Goal: Information Seeking & Learning: Learn about a topic

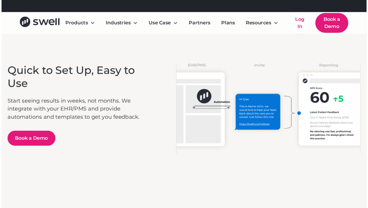
scroll to position [1148, 0]
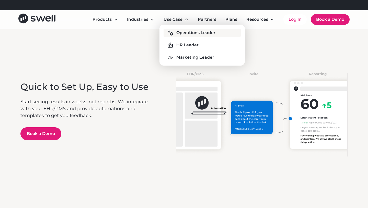
click at [174, 30] on link "Operations Leader" at bounding box center [202, 33] width 77 height 8
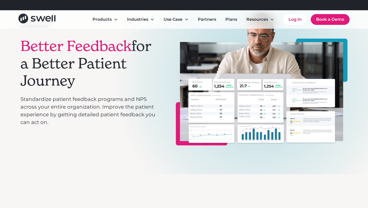
scroll to position [44, 0]
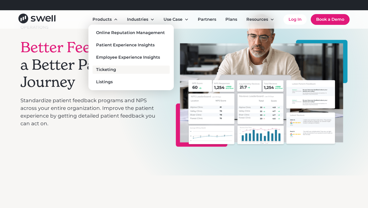
click at [109, 70] on div "Ticketing" at bounding box center [106, 70] width 20 height 6
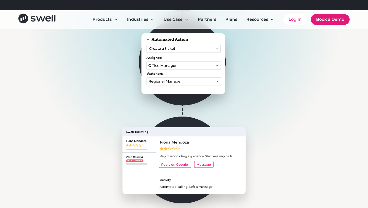
scroll to position [247, 0]
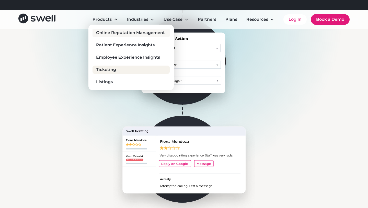
click at [115, 35] on div "Online Reputation Management" at bounding box center [130, 33] width 69 height 6
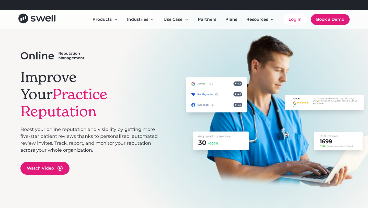
scroll to position [23, 0]
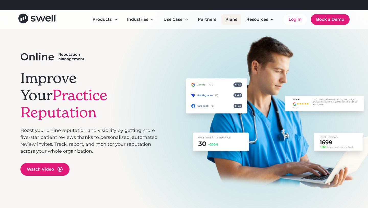
click at [228, 16] on link "Plans" at bounding box center [232, 19] width 20 height 10
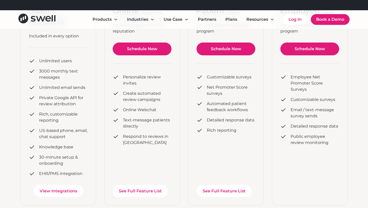
scroll to position [119, 0]
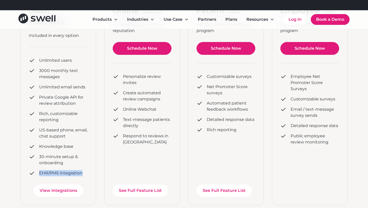
drag, startPoint x: 83, startPoint y: 173, endPoint x: 37, endPoint y: 173, distance: 45.8
click at [37, 173] on div "EHR/PMS integration" at bounding box center [58, 173] width 59 height 6
copy div "EHR/PMS integration"
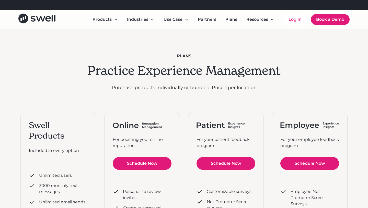
scroll to position [0, 0]
